Goal: Information Seeking & Learning: Learn about a topic

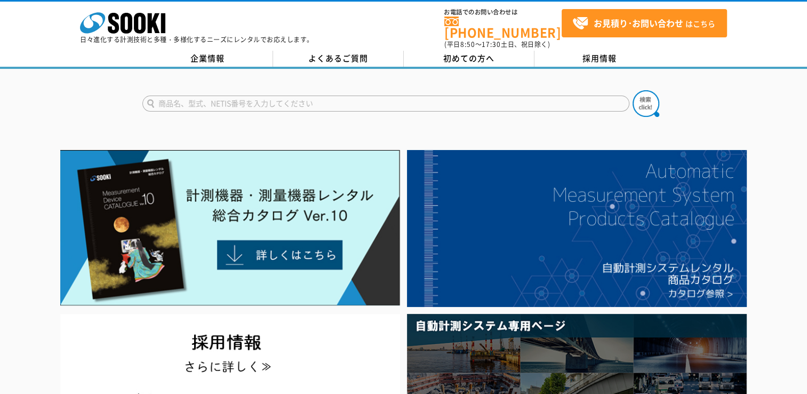
click at [467, 97] on input "text" at bounding box center [385, 104] width 487 height 16
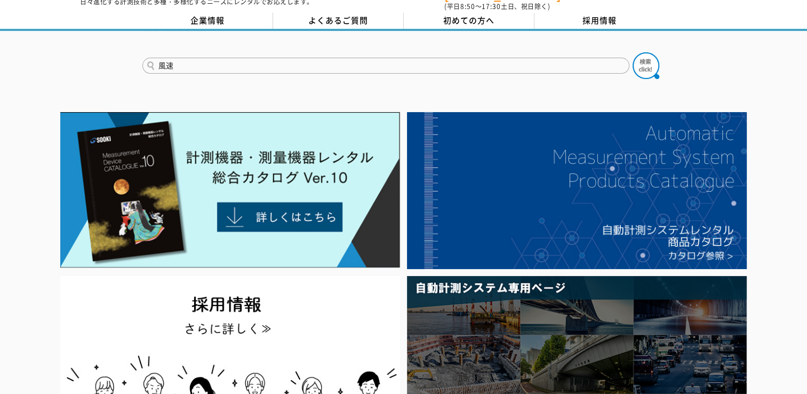
scroll to position [53, 0]
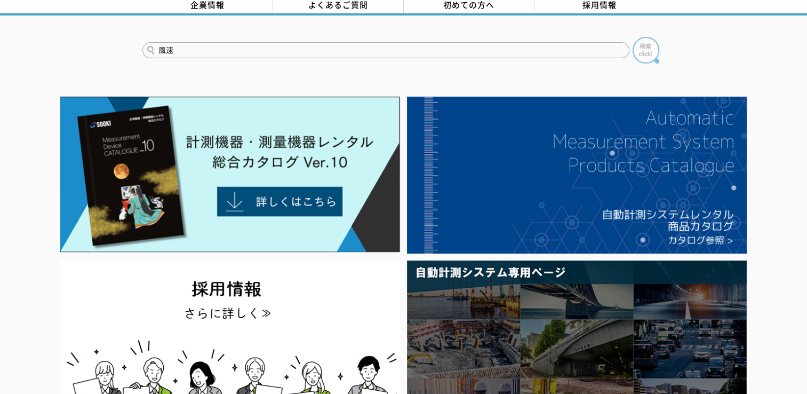
type input "風速"
click at [645, 46] on img at bounding box center [646, 50] width 27 height 27
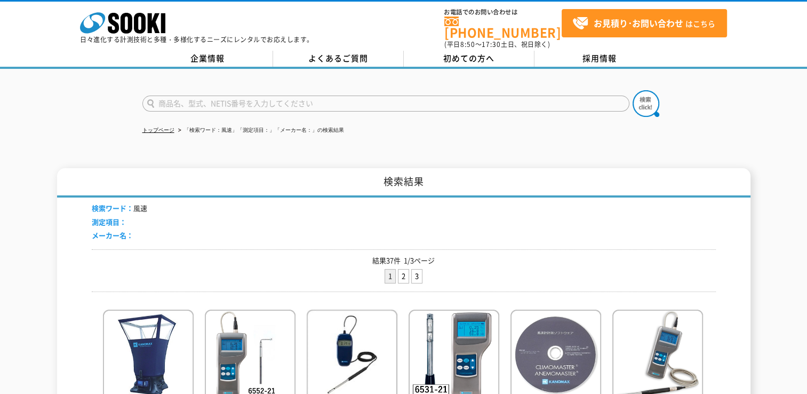
click at [291, 97] on input "text" at bounding box center [385, 104] width 487 height 16
click at [295, 96] on input "text" at bounding box center [385, 104] width 487 height 16
type input "風速　ロガー"
click at [633, 90] on button at bounding box center [646, 103] width 27 height 27
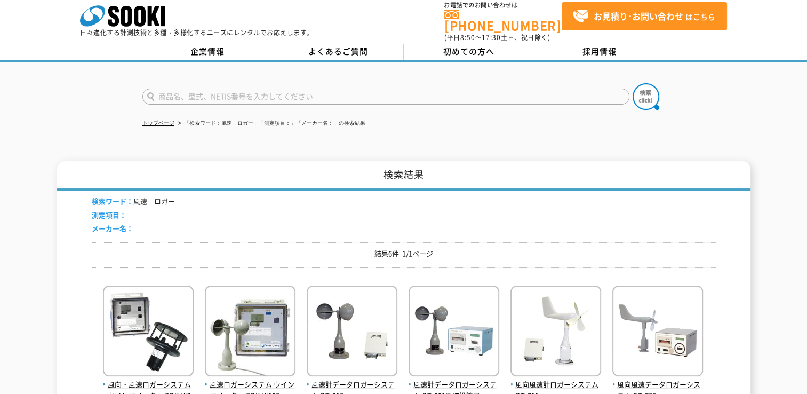
scroll to position [107, 0]
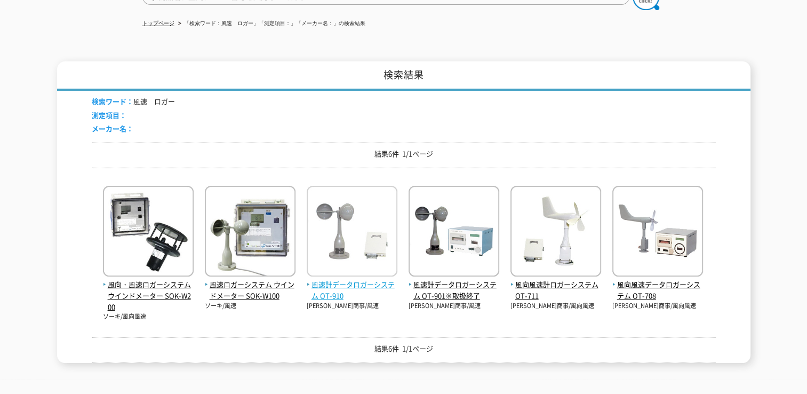
click at [350, 225] on img at bounding box center [352, 232] width 91 height 93
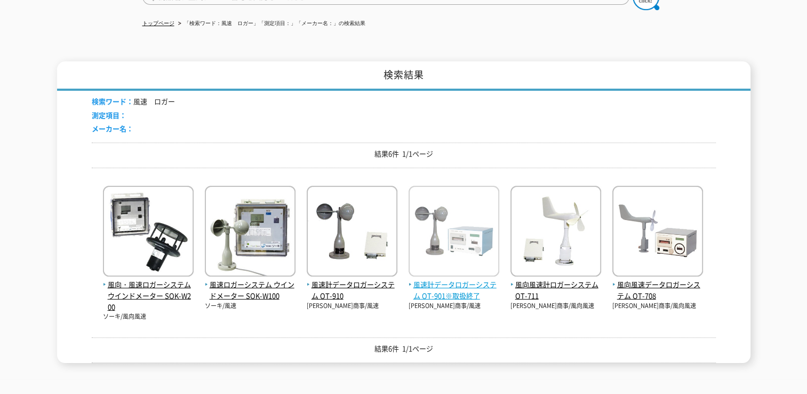
click at [456, 227] on img at bounding box center [454, 232] width 91 height 93
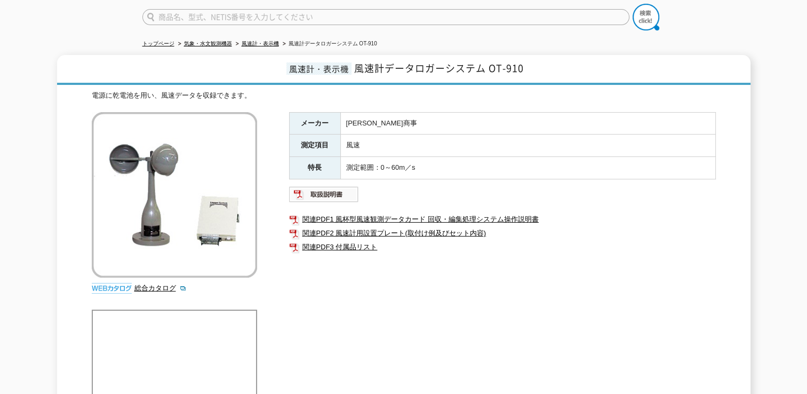
scroll to position [107, 0]
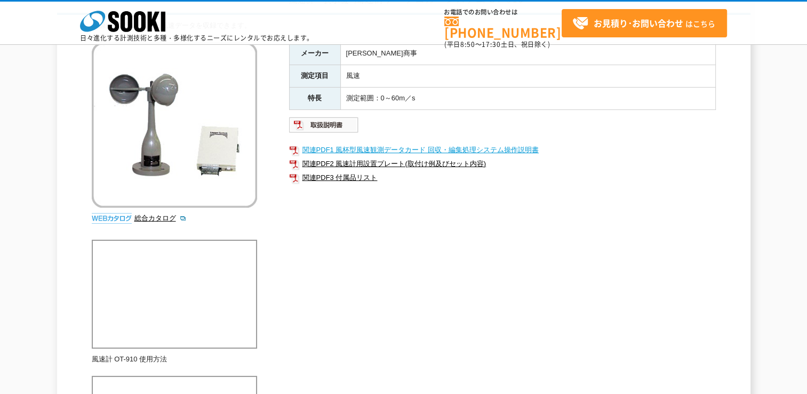
click at [383, 150] on link "関連PDF1 風杯型風速観測データカード 回収・編集処理システム操作説明書" at bounding box center [502, 150] width 427 height 14
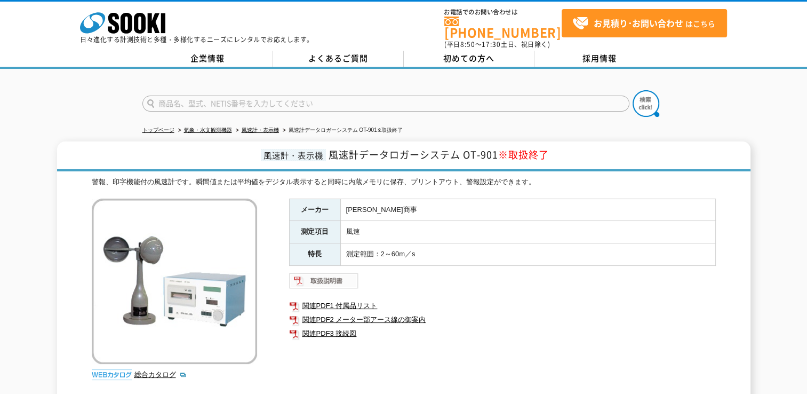
click at [343, 276] on img at bounding box center [324, 280] width 70 height 17
